Goal: Task Accomplishment & Management: Complete application form

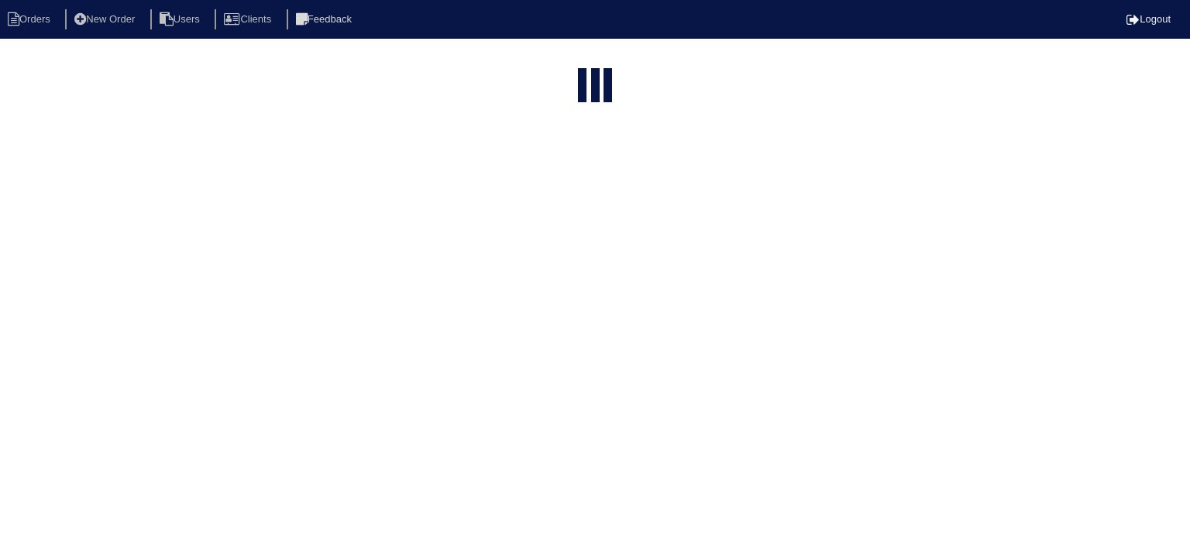
select select "15"
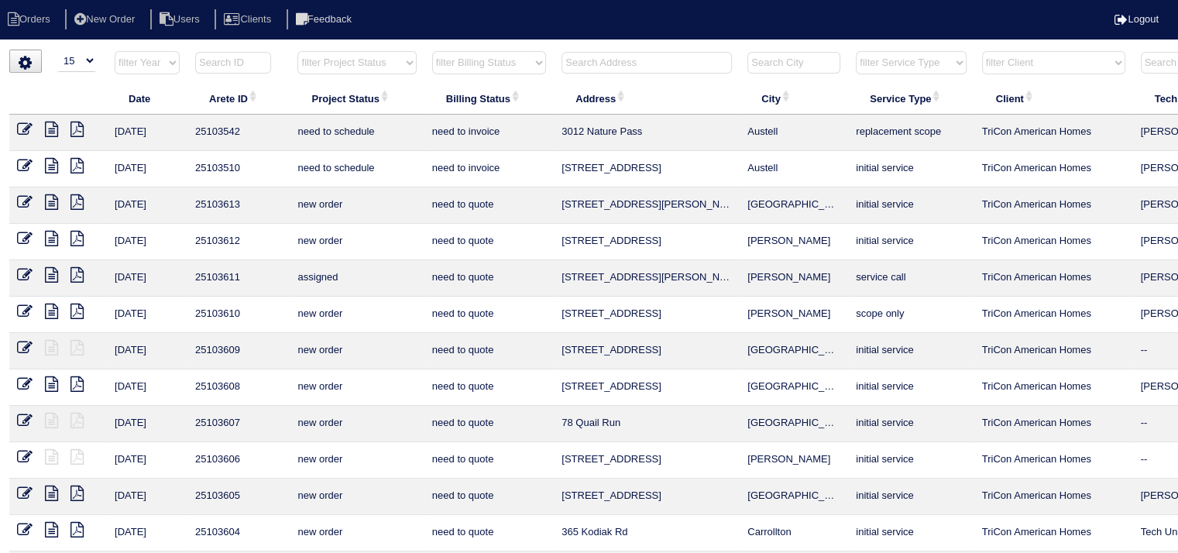
click at [607, 66] on input "text" at bounding box center [647, 63] width 170 height 22
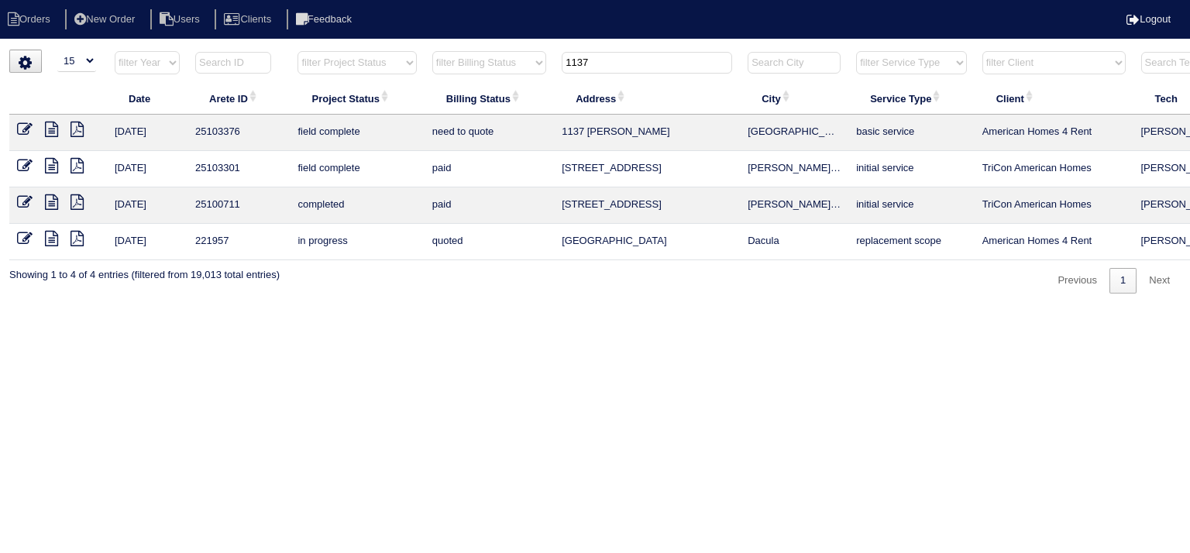
type input "1137"
click at [49, 129] on icon at bounding box center [51, 129] width 13 height 15
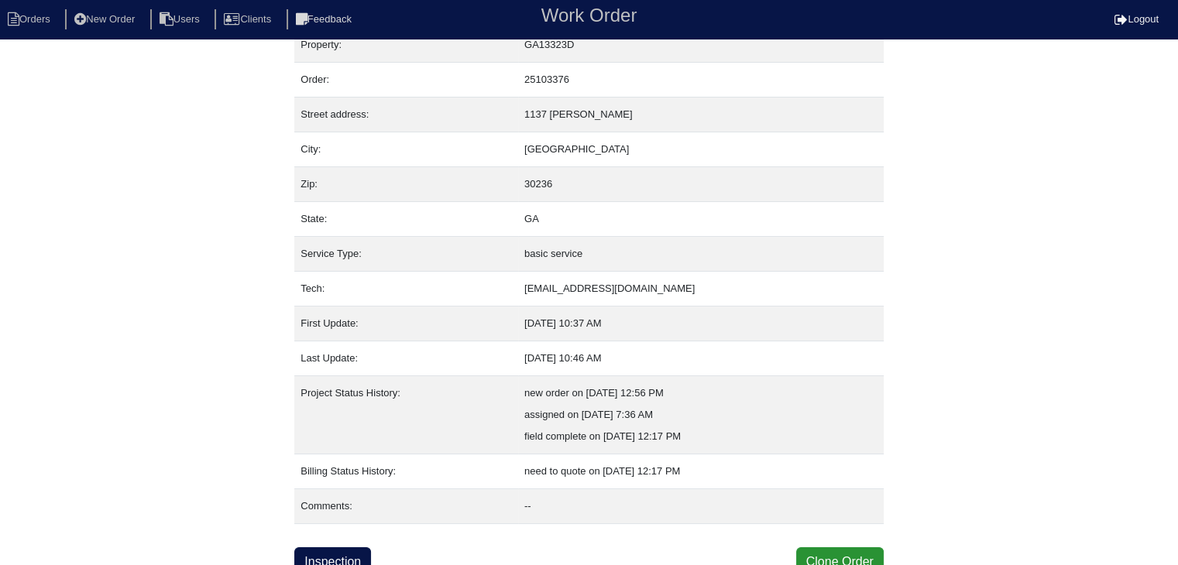
scroll to position [31, 0]
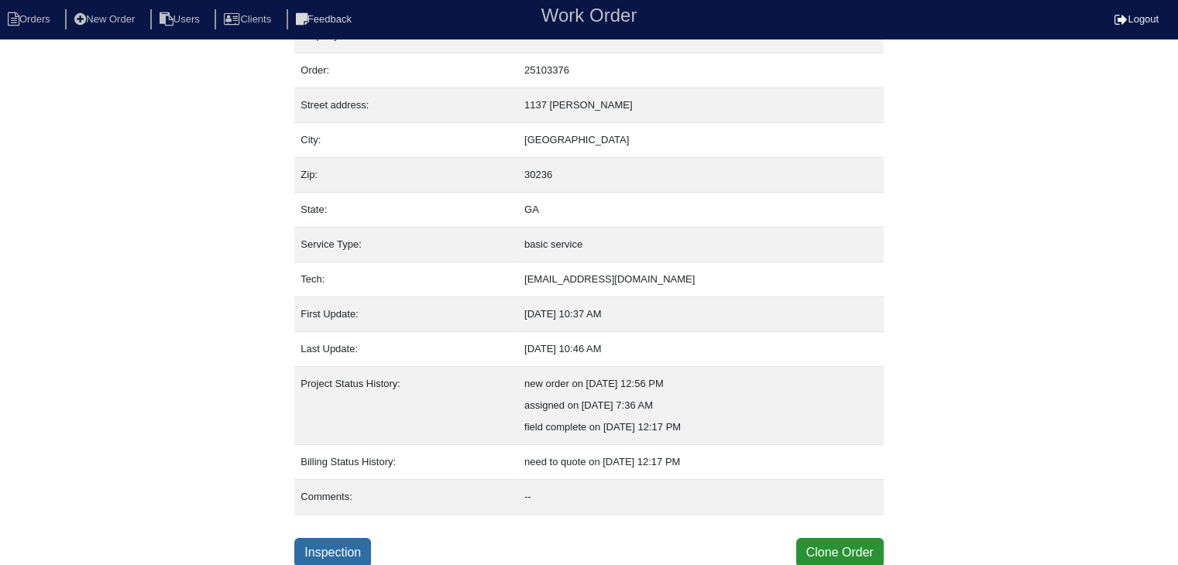
click at [331, 549] on link "Inspection" at bounding box center [332, 552] width 77 height 29
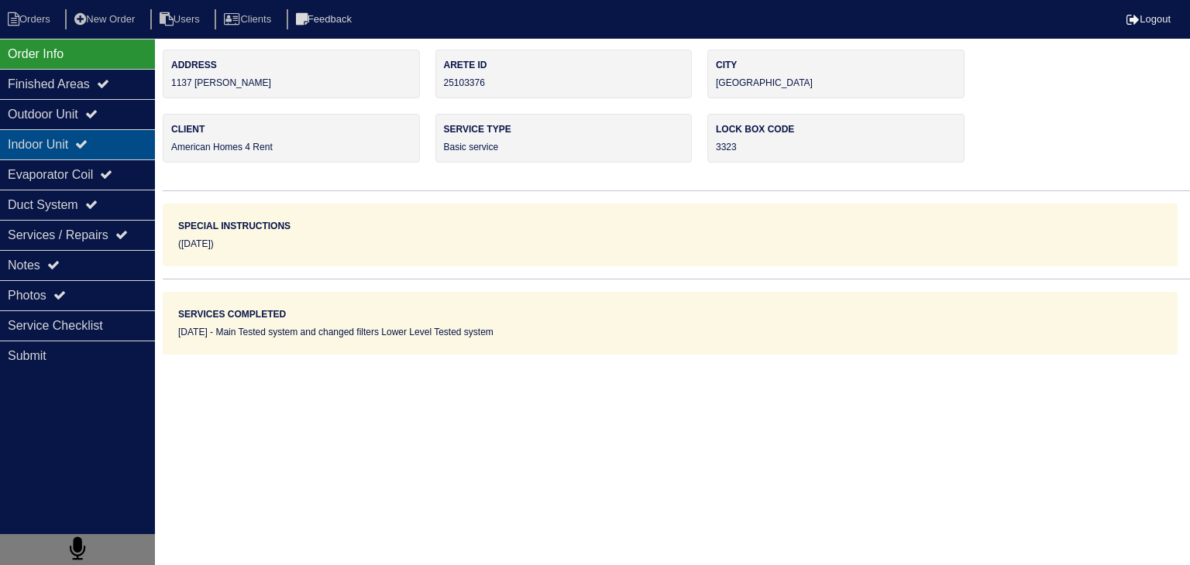
click at [45, 146] on div "Indoor Unit" at bounding box center [77, 144] width 155 height 30
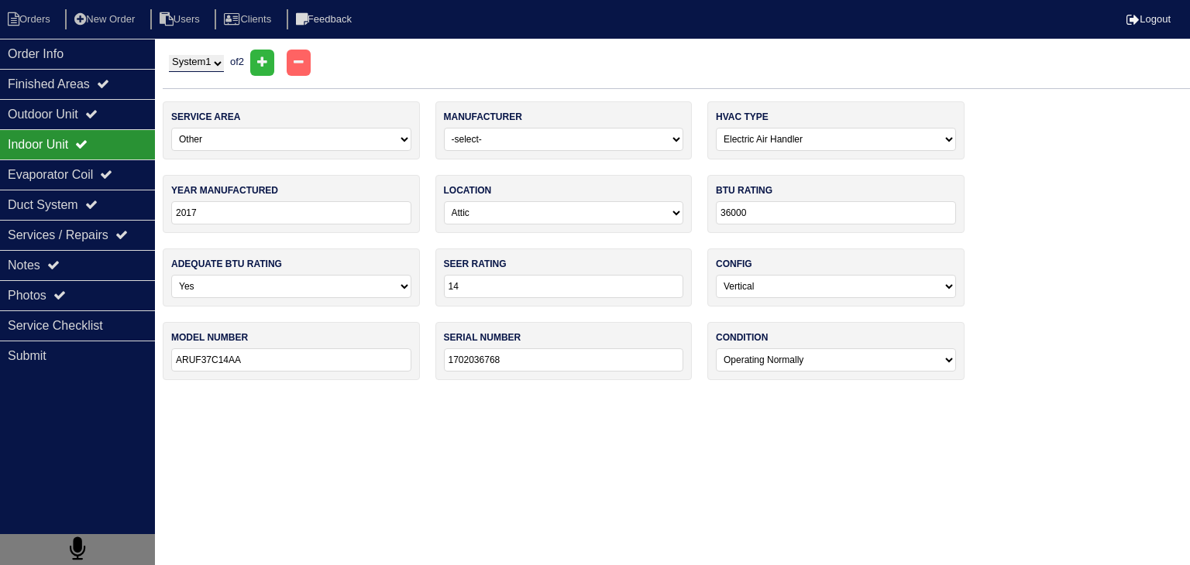
click at [224, 66] on select "System 1 System 2" at bounding box center [196, 63] width 55 height 17
select select "2"
click at [169, 55] on select "System 1 System 2" at bounding box center [196, 63] width 55 height 17
select select "2"
type input "2014"
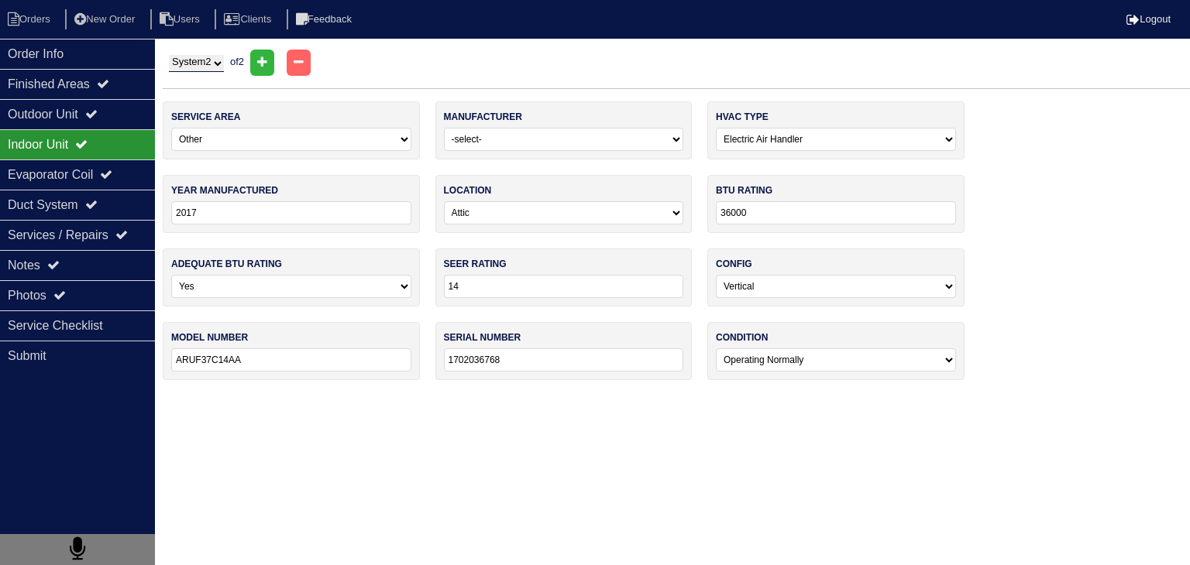
select select "3"
type input "18000"
type input "ARUF18B14AB"
type input "1405626313"
select select "2"
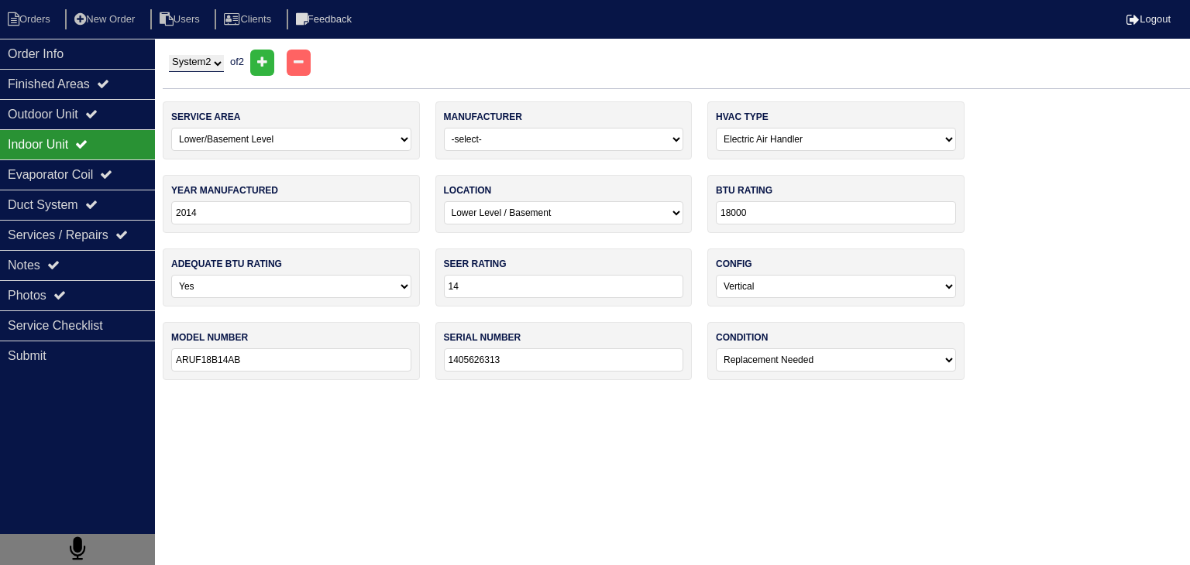
click at [218, 67] on select "System 1 System 2" at bounding box center [196, 63] width 55 height 17
select select "1"
click at [169, 55] on select "System 1 System 2" at bounding box center [196, 63] width 55 height 17
select select "3"
type input "2017"
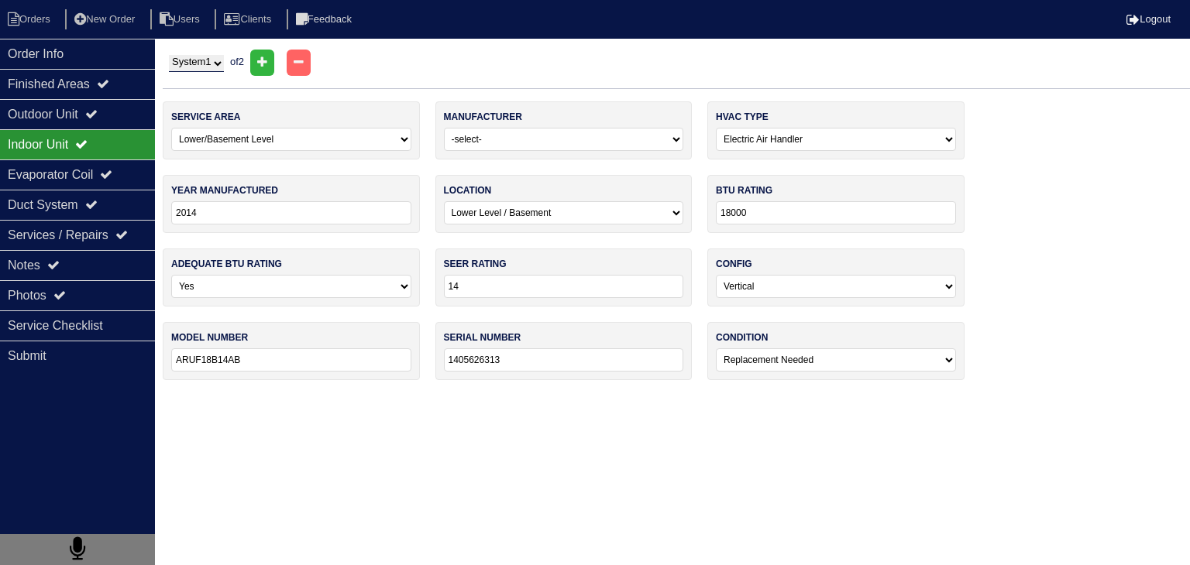
select select "0"
type input "36000"
type input "ARUF37C14AA"
type input "1702036768"
select select "0"
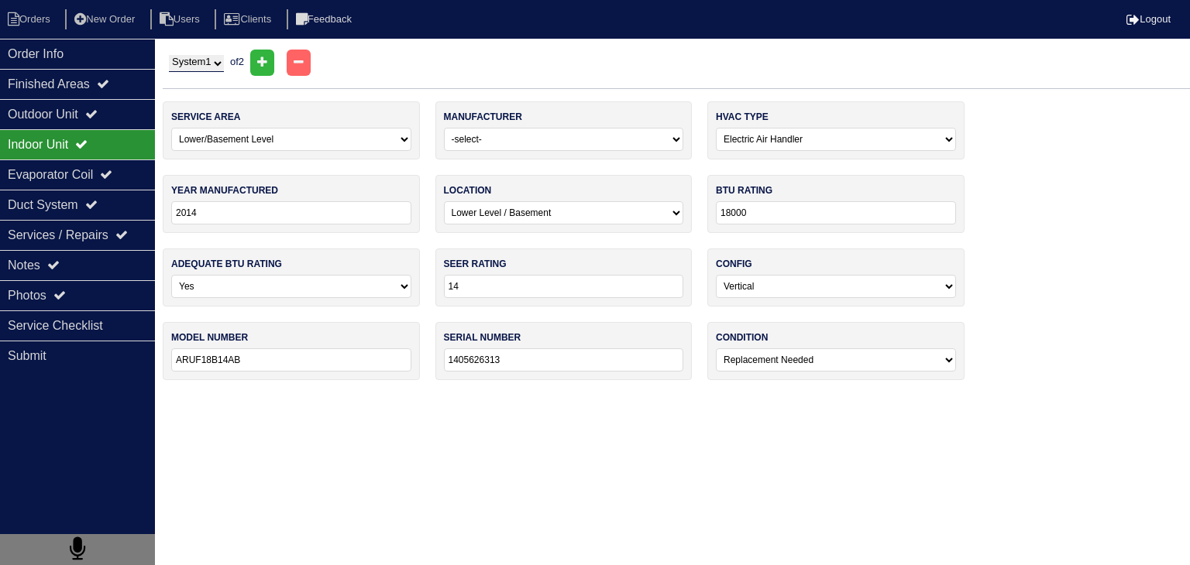
select select "3"
type input "2017"
type input "36"
select select "1"
type input "ARUF37C14AA"
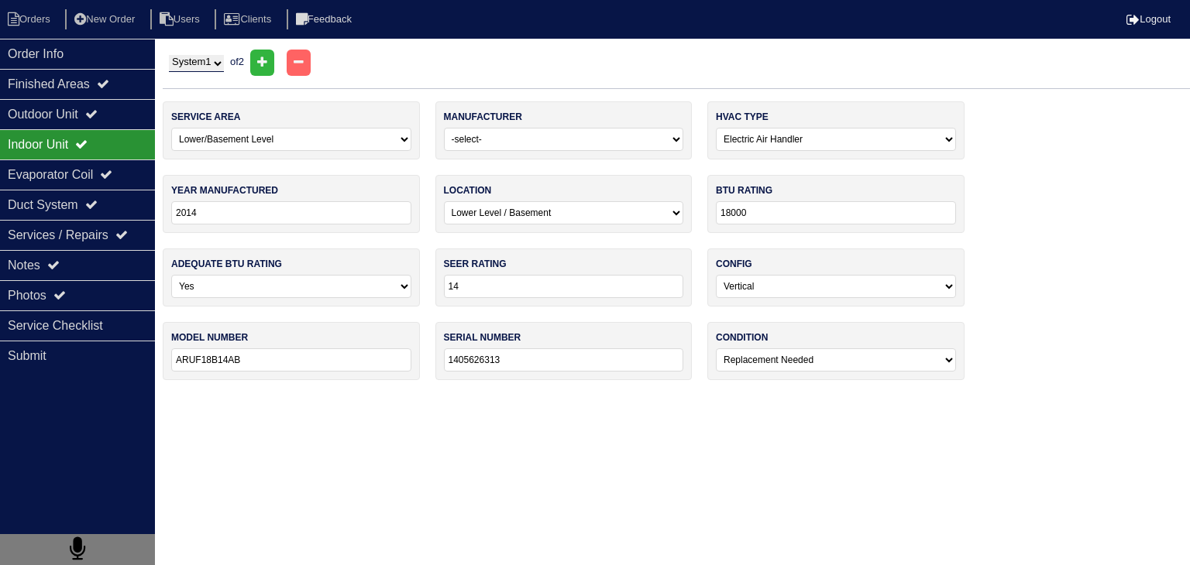
type input "1702036768"
select select "0"
click at [50, 184] on div "Evaporator Coil" at bounding box center [77, 175] width 155 height 30
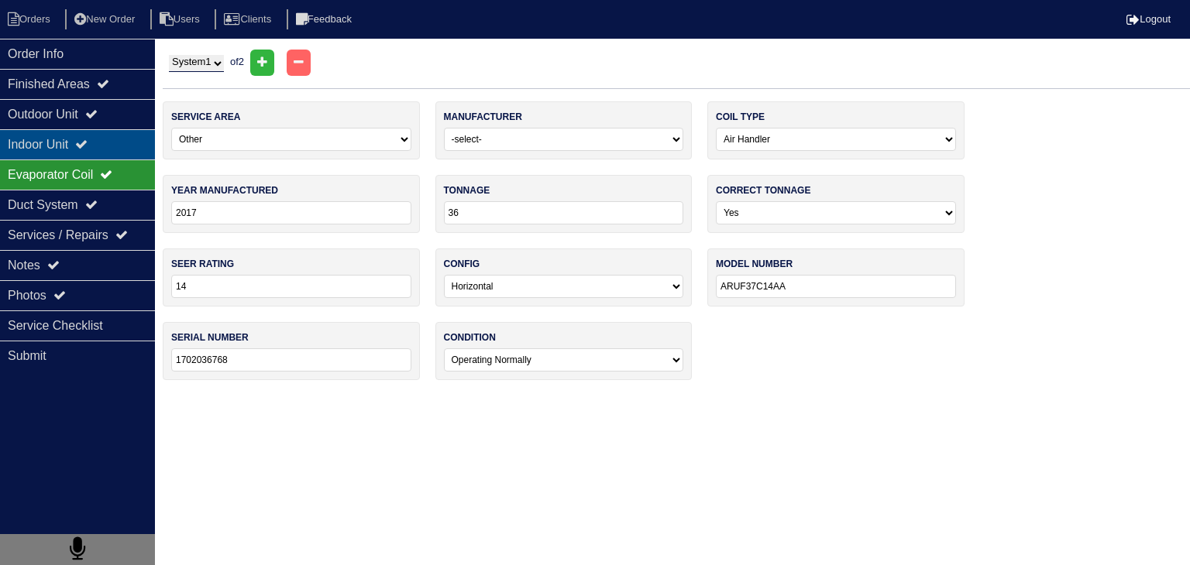
click at [45, 146] on div "Indoor Unit" at bounding box center [77, 144] width 155 height 30
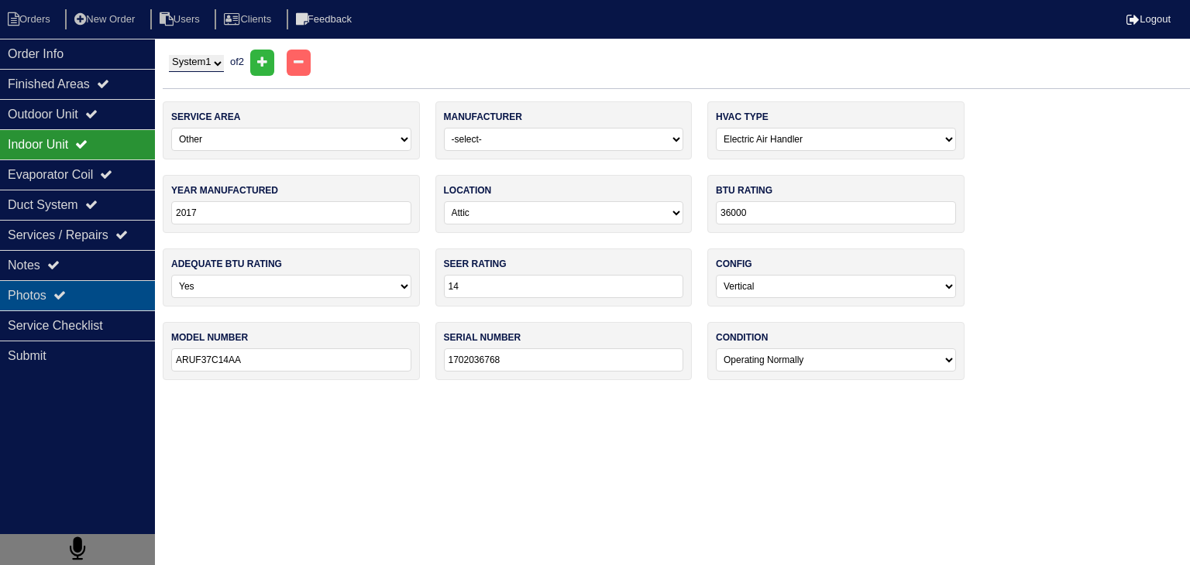
click at [109, 301] on div "Photos" at bounding box center [77, 295] width 155 height 30
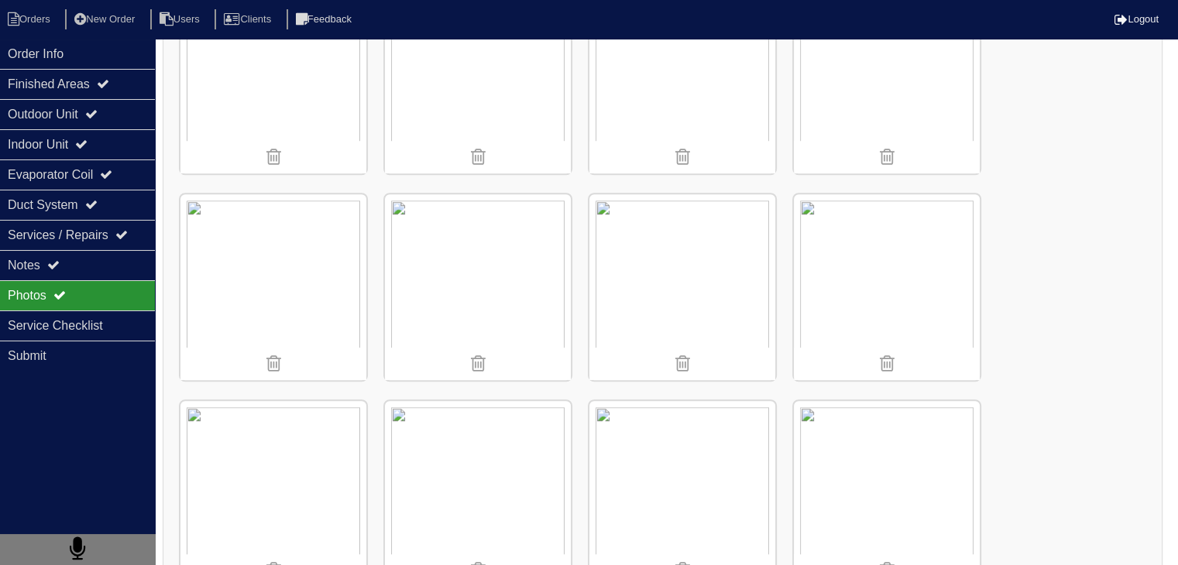
scroll to position [1162, 0]
